Goal: Find specific page/section: Find specific page/section

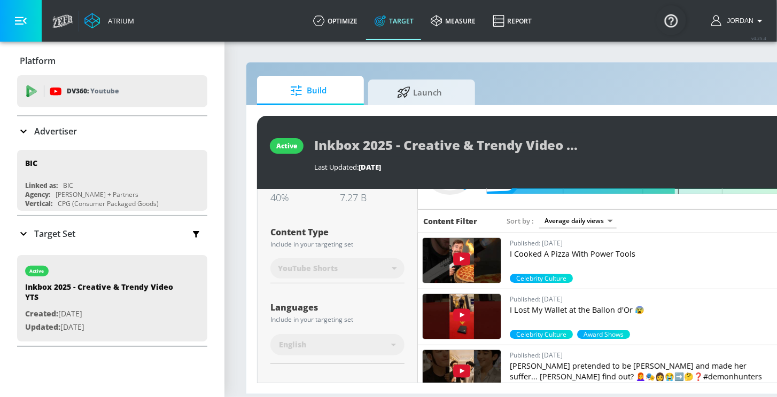
scroll to position [80, 0]
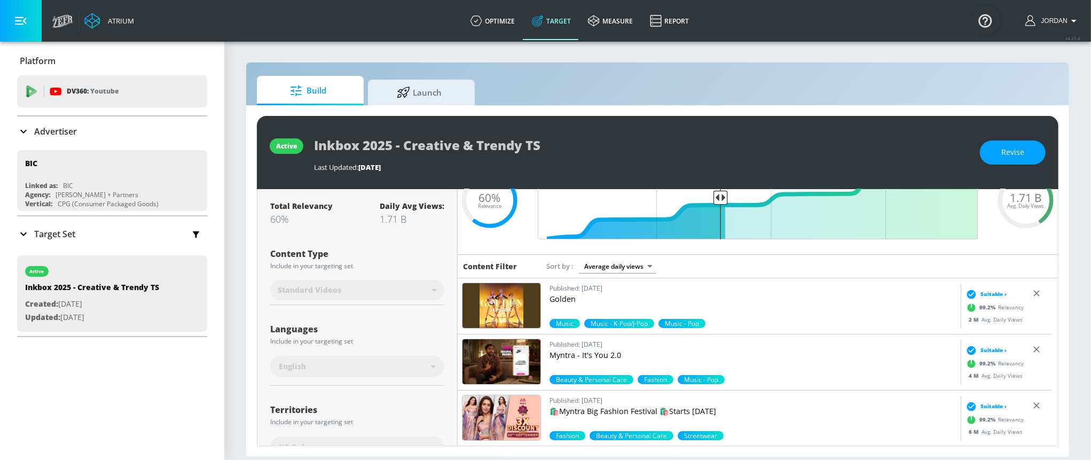
scroll to position [126, 0]
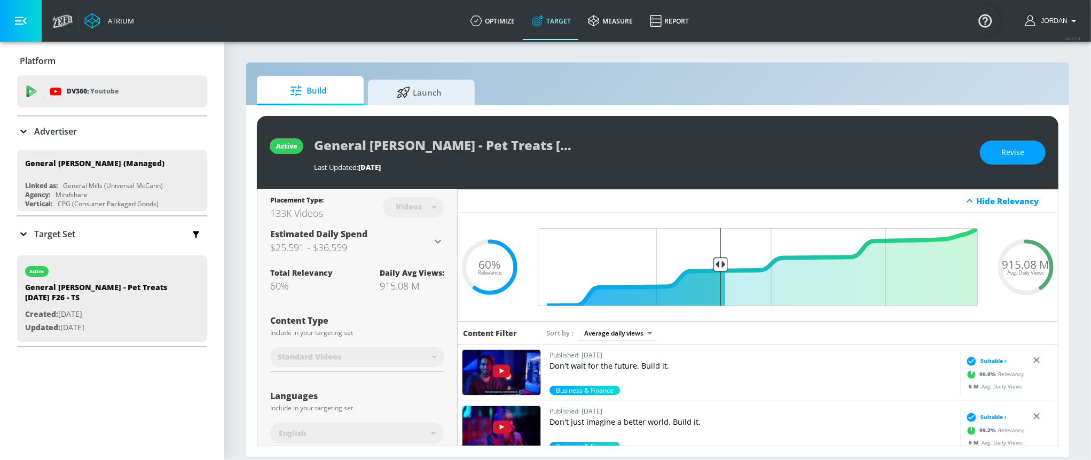
click at [342, 355] on div "Standard Videos" at bounding box center [357, 357] width 174 height 28
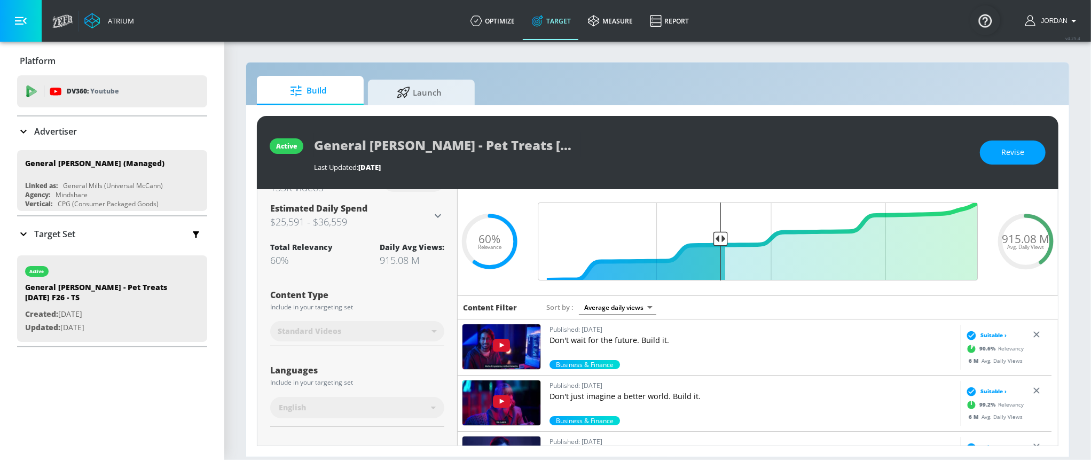
click at [372, 329] on div "Standard Videos" at bounding box center [357, 331] width 174 height 28
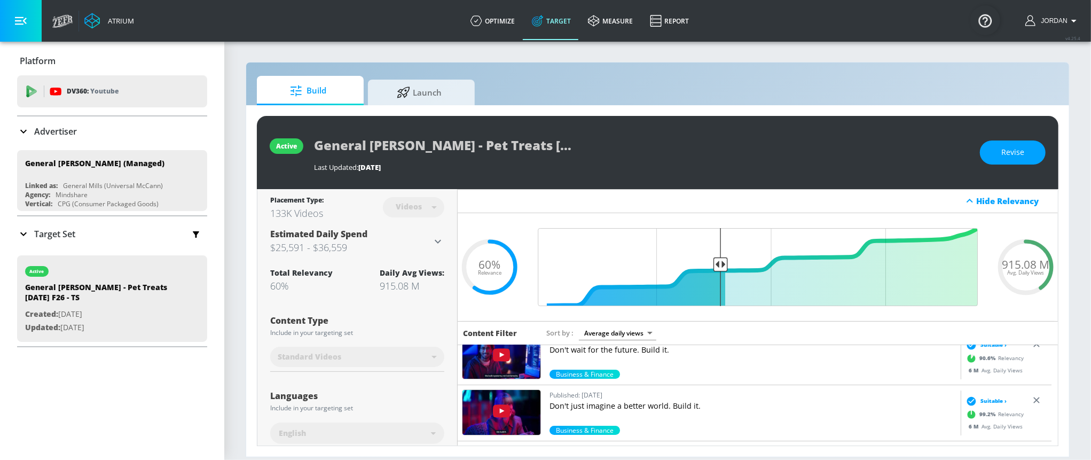
scroll to position [20, 0]
